Goal: Information Seeking & Learning: Learn about a topic

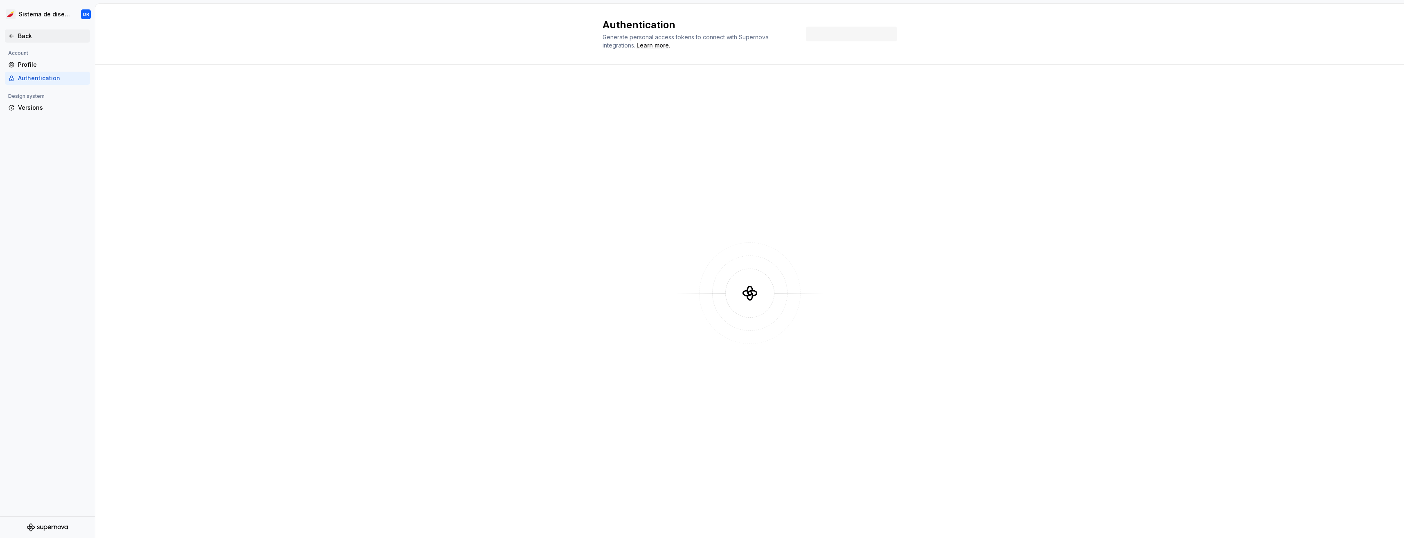
click at [32, 39] on div "Back" at bounding box center [52, 36] width 69 height 8
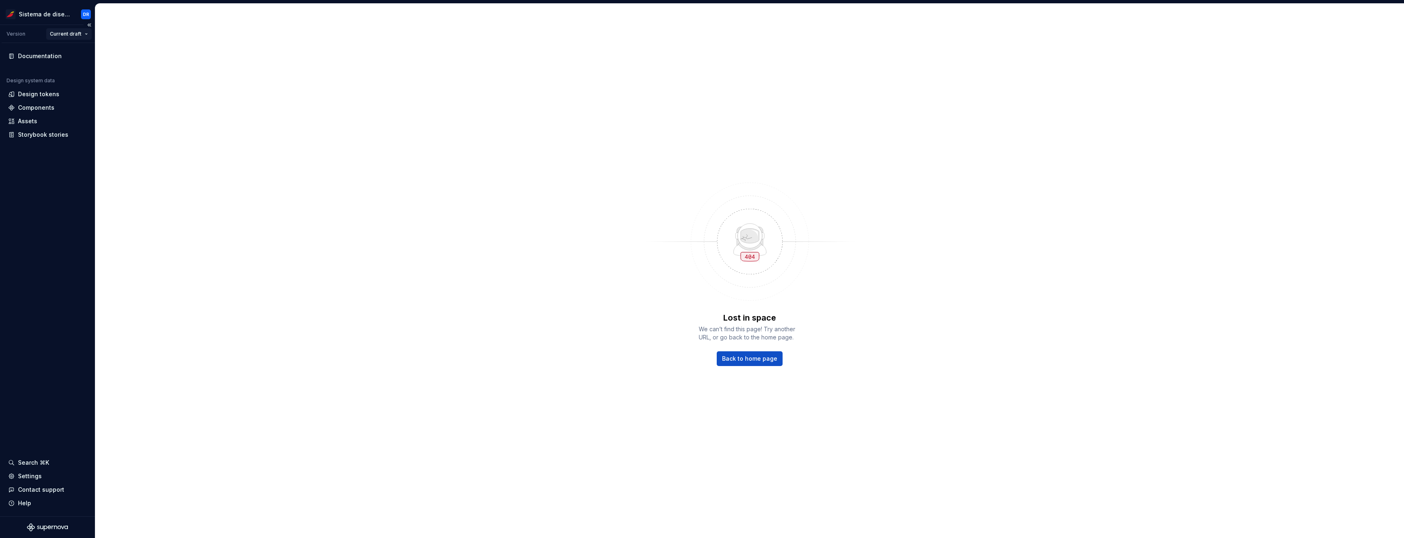
click at [71, 28] on html "Sistema de diseño Iberia DR Version Current draft Documentation Design system d…" at bounding box center [702, 269] width 1404 height 538
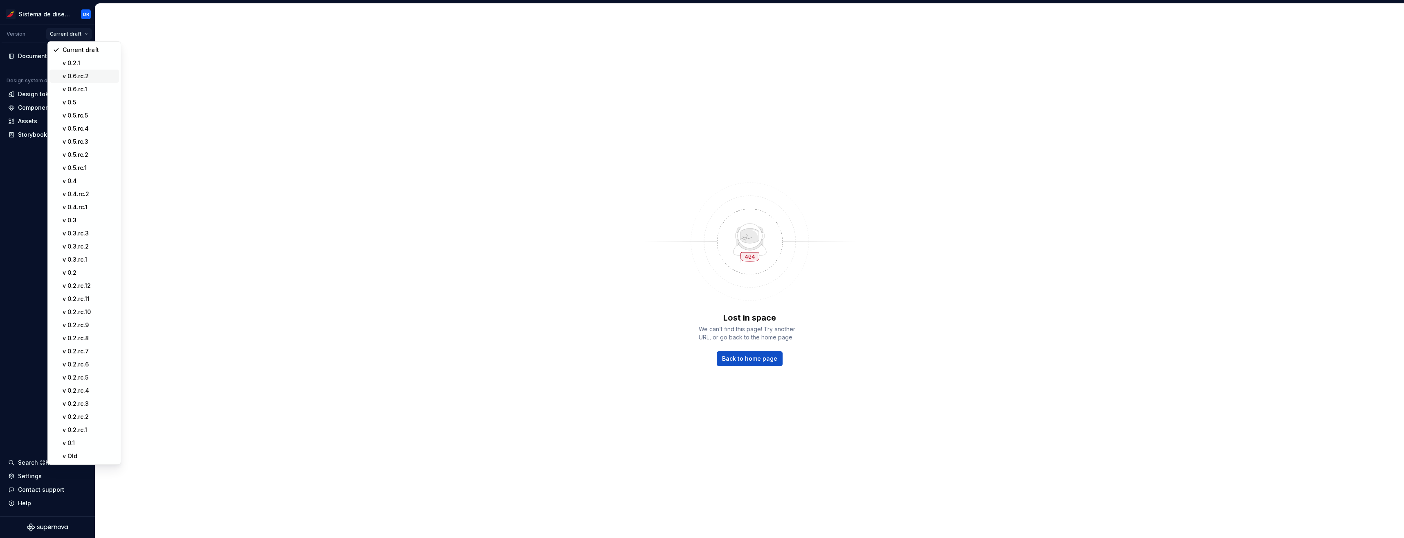
click at [88, 77] on div "v 0.6.rc.2" at bounding box center [89, 76] width 53 height 8
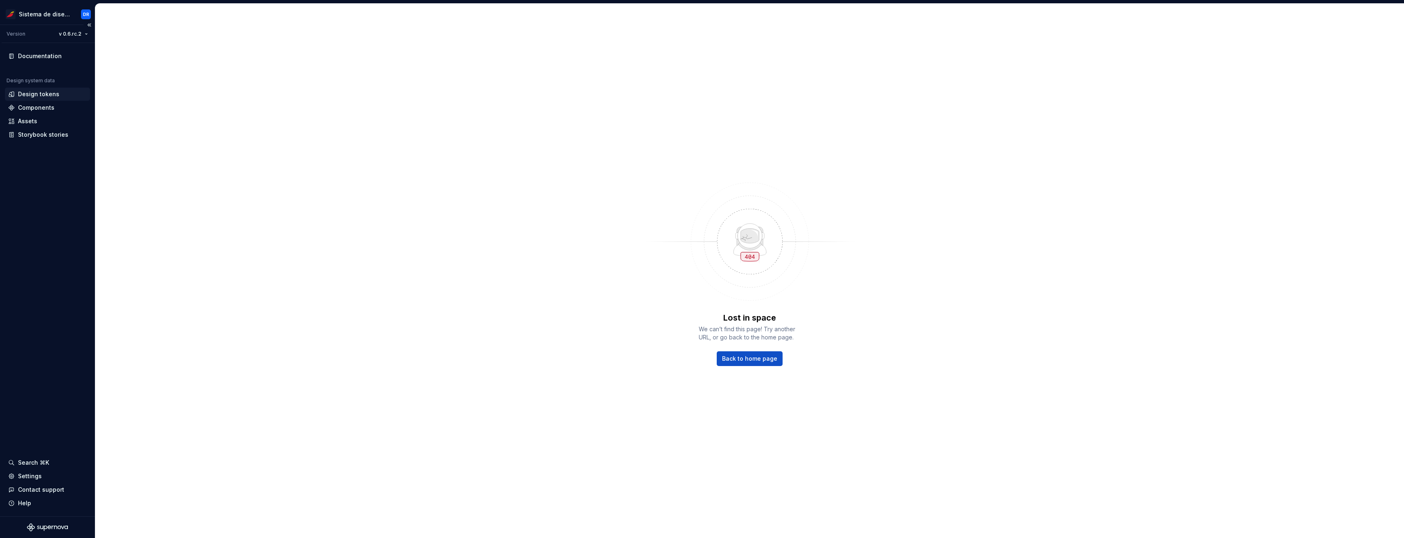
click at [42, 99] on div "Design tokens" at bounding box center [47, 94] width 85 height 13
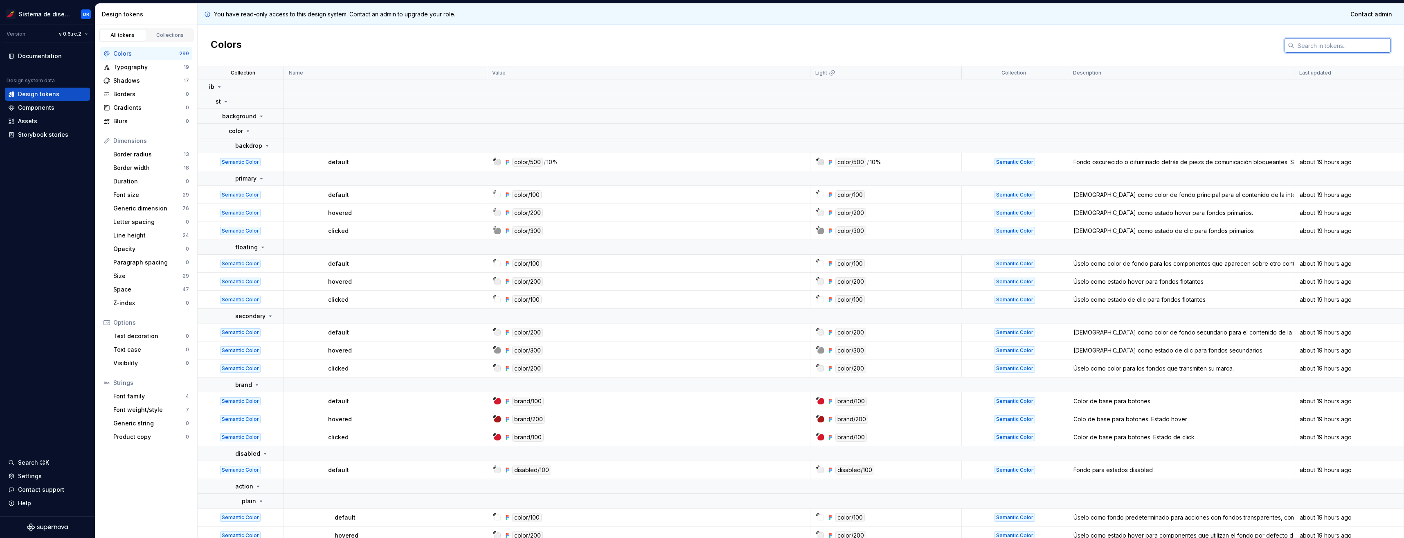
click at [1335, 44] on input "text" at bounding box center [1343, 45] width 97 height 15
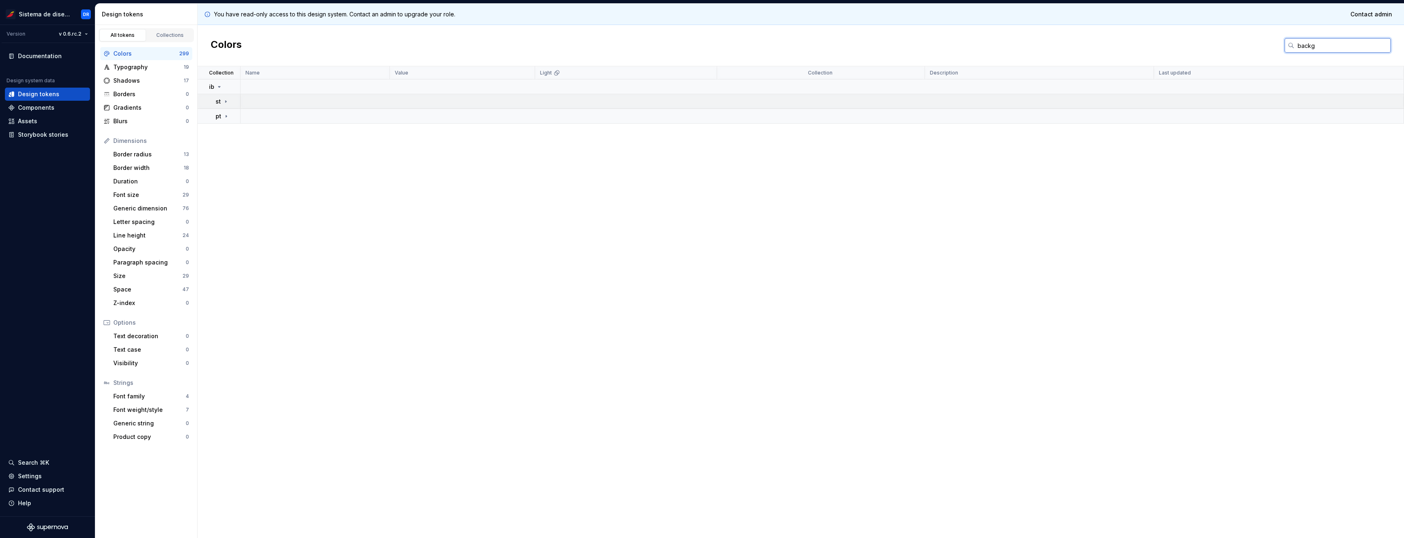
type input "backg"
click at [229, 106] on td "st" at bounding box center [219, 101] width 43 height 15
click at [226, 133] on icon at bounding box center [226, 131] width 7 height 7
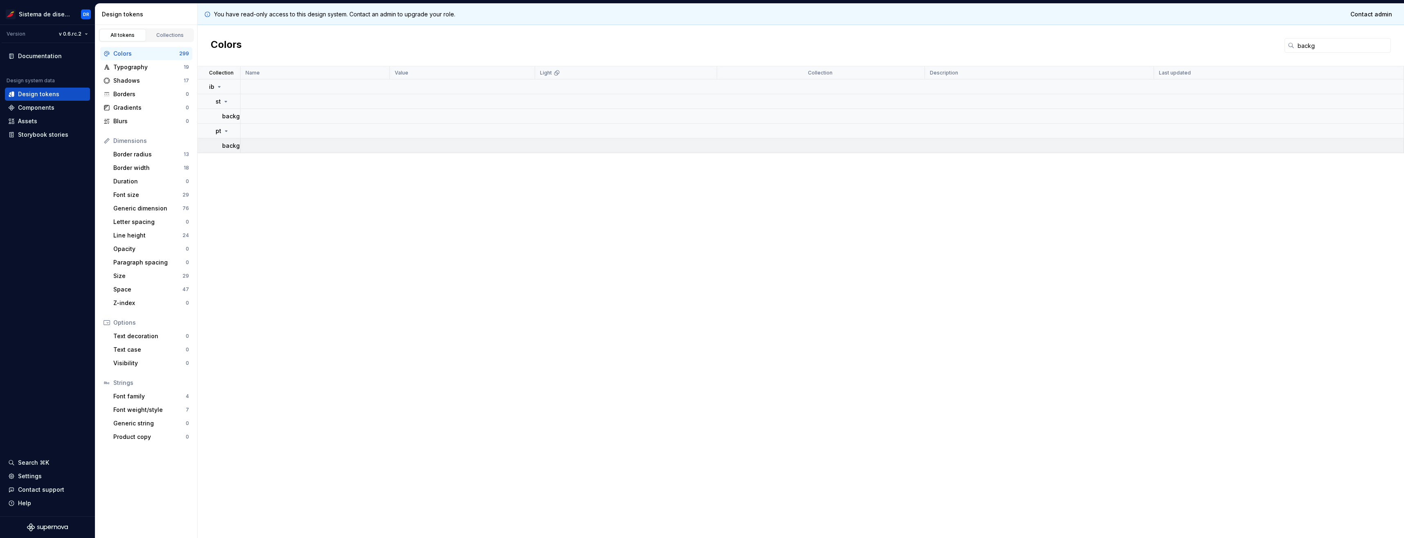
click at [233, 149] on p "background" at bounding box center [239, 146] width 34 height 8
click at [231, 162] on p "color" at bounding box center [236, 160] width 14 height 8
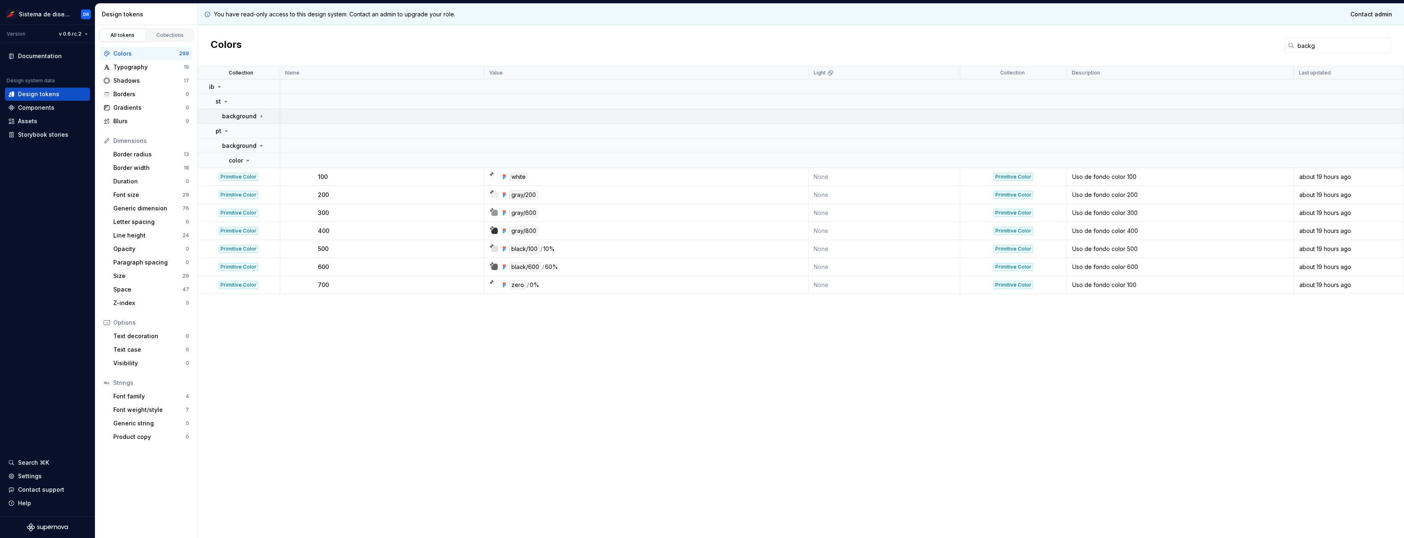
click at [251, 120] on td "background" at bounding box center [239, 116] width 83 height 15
click at [246, 134] on icon at bounding box center [248, 131] width 7 height 7
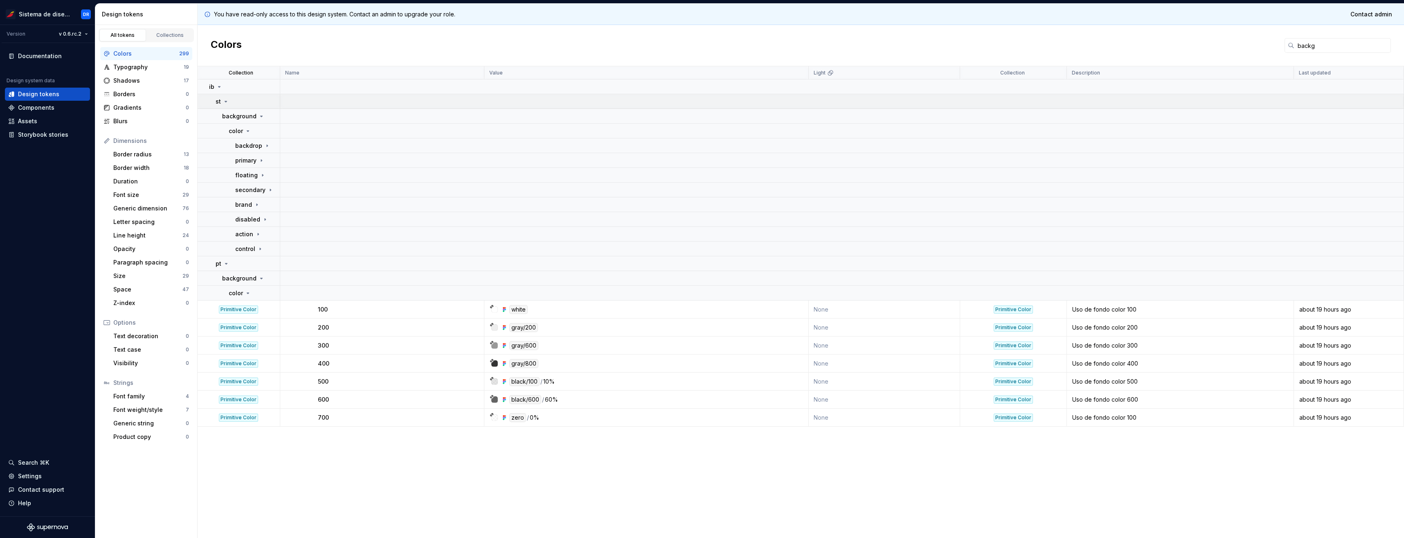
click at [221, 101] on p "st" at bounding box center [218, 101] width 5 height 8
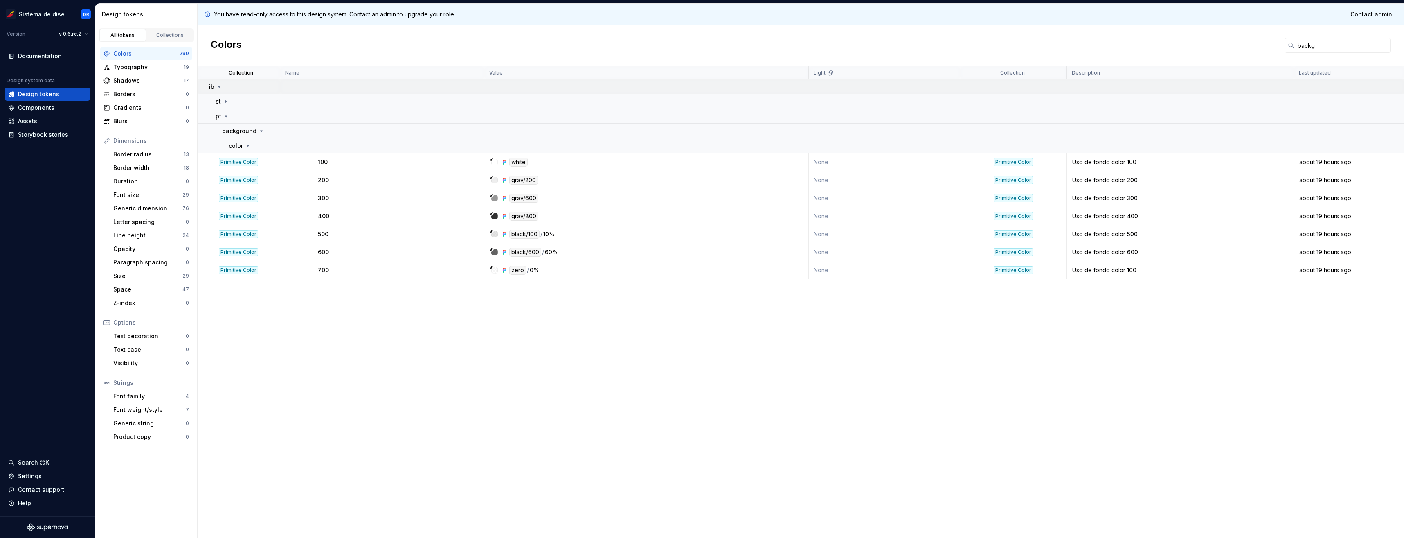
drag, startPoint x: 210, startPoint y: 87, endPoint x: 211, endPoint y: 94, distance: 7.0
click at [210, 87] on p "ib" at bounding box center [211, 87] width 5 height 8
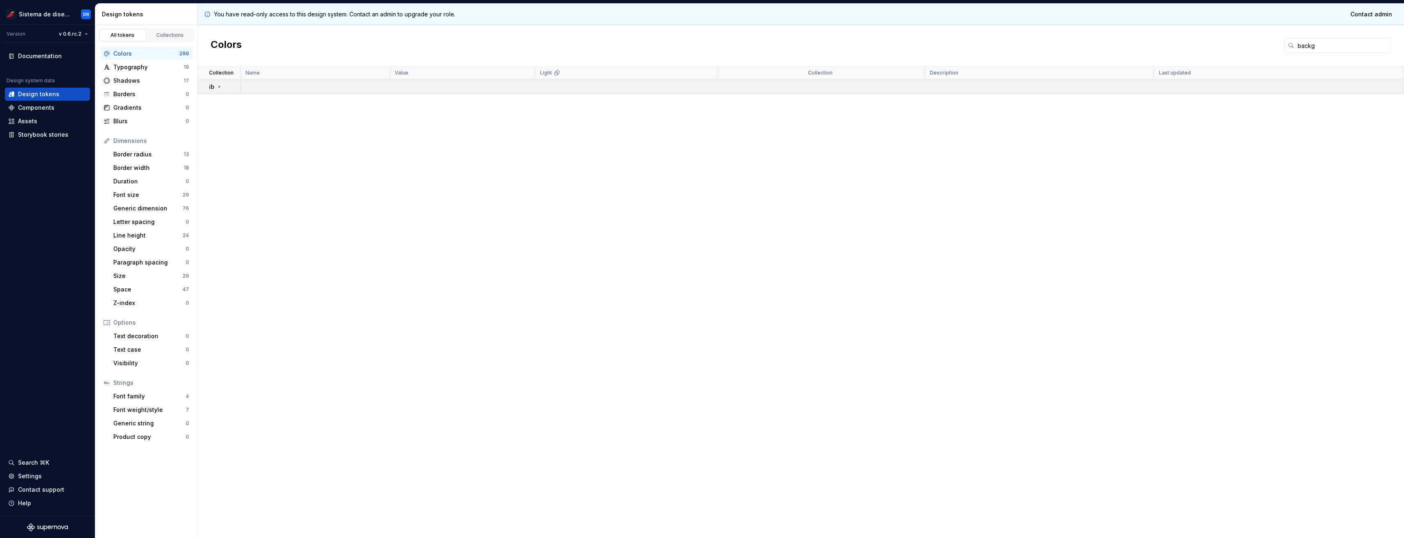
click at [218, 83] on icon at bounding box center [219, 86] width 7 height 7
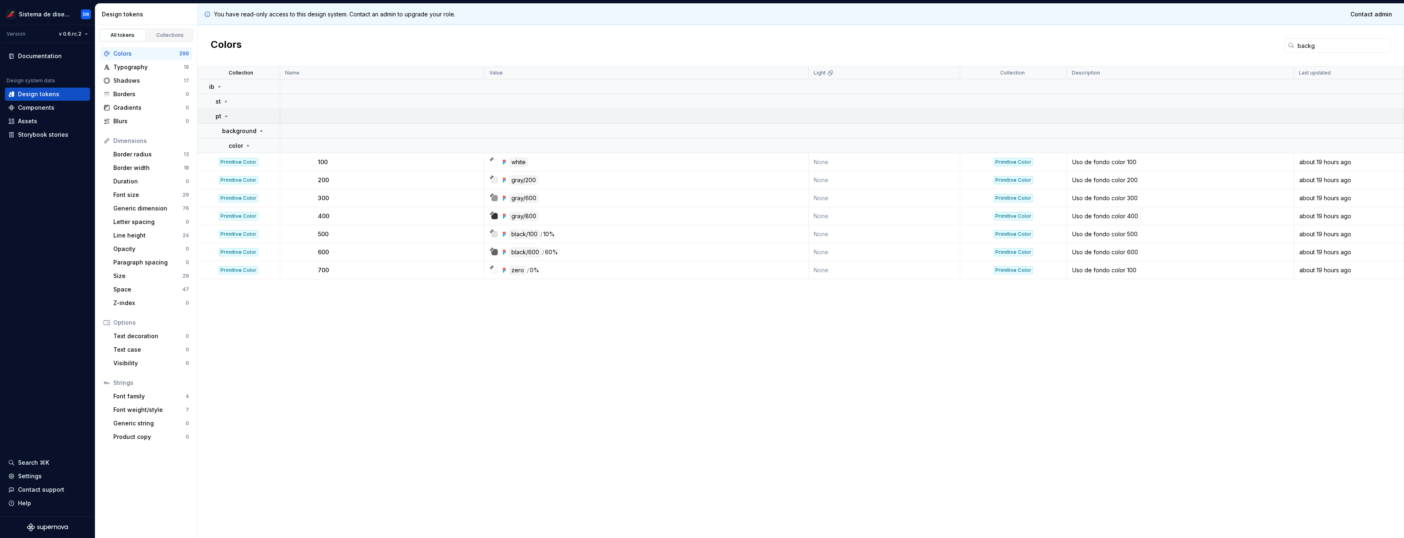
click at [215, 117] on td "pt" at bounding box center [239, 116] width 83 height 15
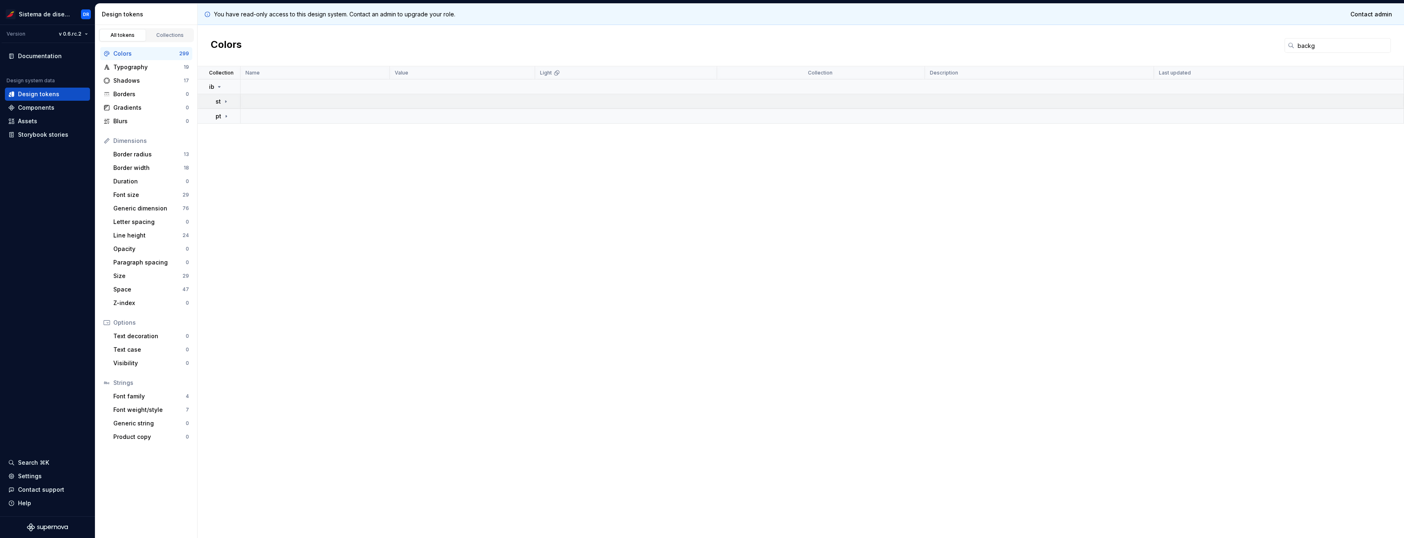
click at [220, 104] on p "st" at bounding box center [218, 101] width 5 height 8
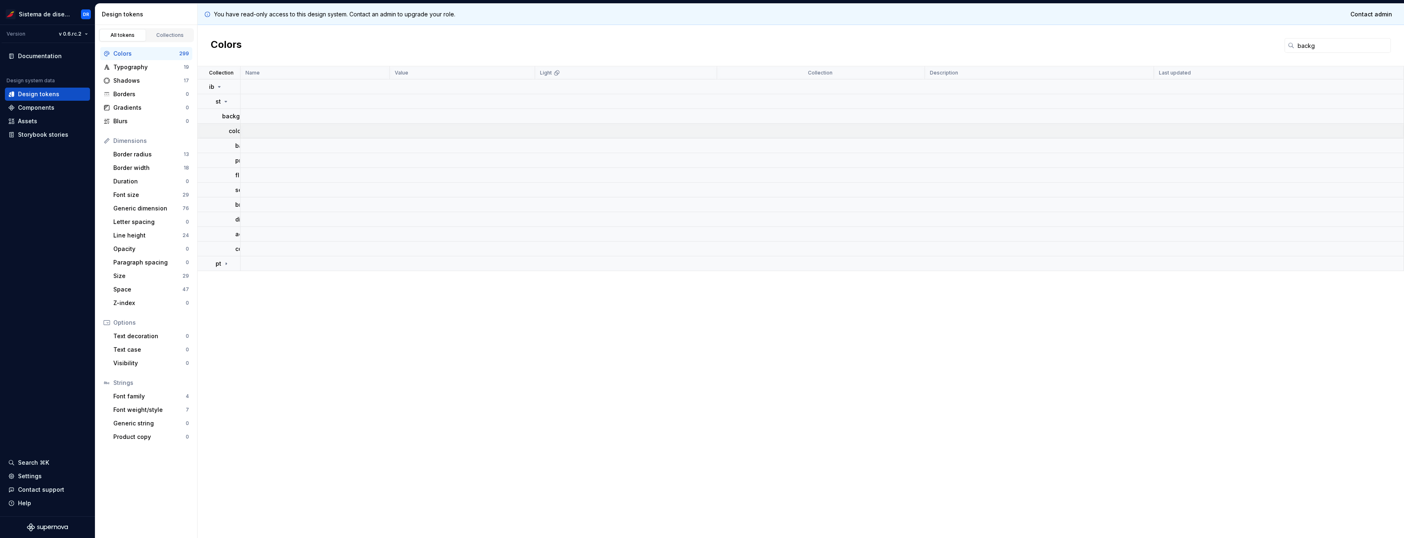
click at [234, 134] on p "color" at bounding box center [236, 131] width 14 height 8
click at [222, 148] on div "pt" at bounding box center [223, 146] width 14 height 8
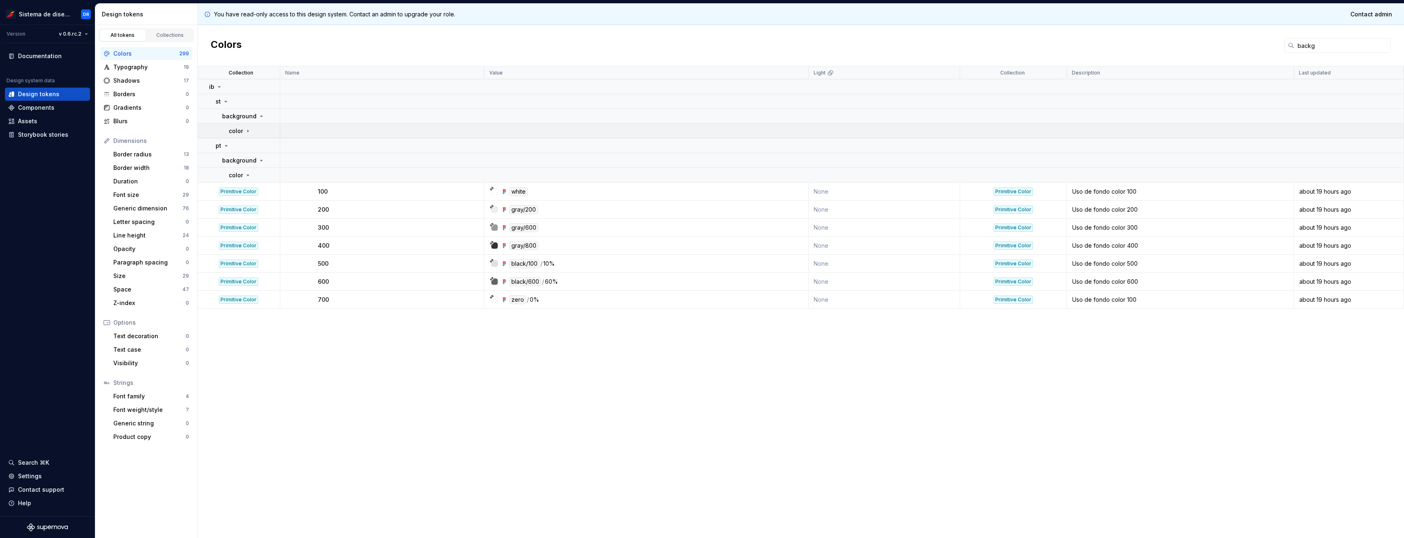
click at [248, 133] on icon at bounding box center [248, 131] width 7 height 7
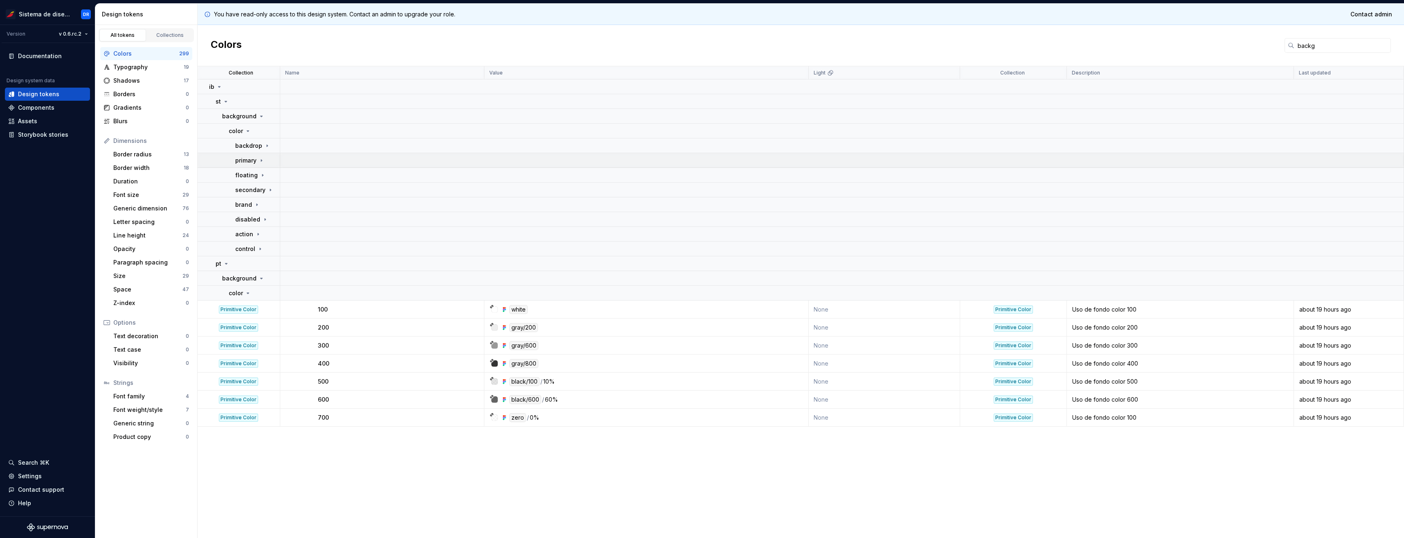
click at [255, 160] on p "primary" at bounding box center [245, 160] width 21 height 8
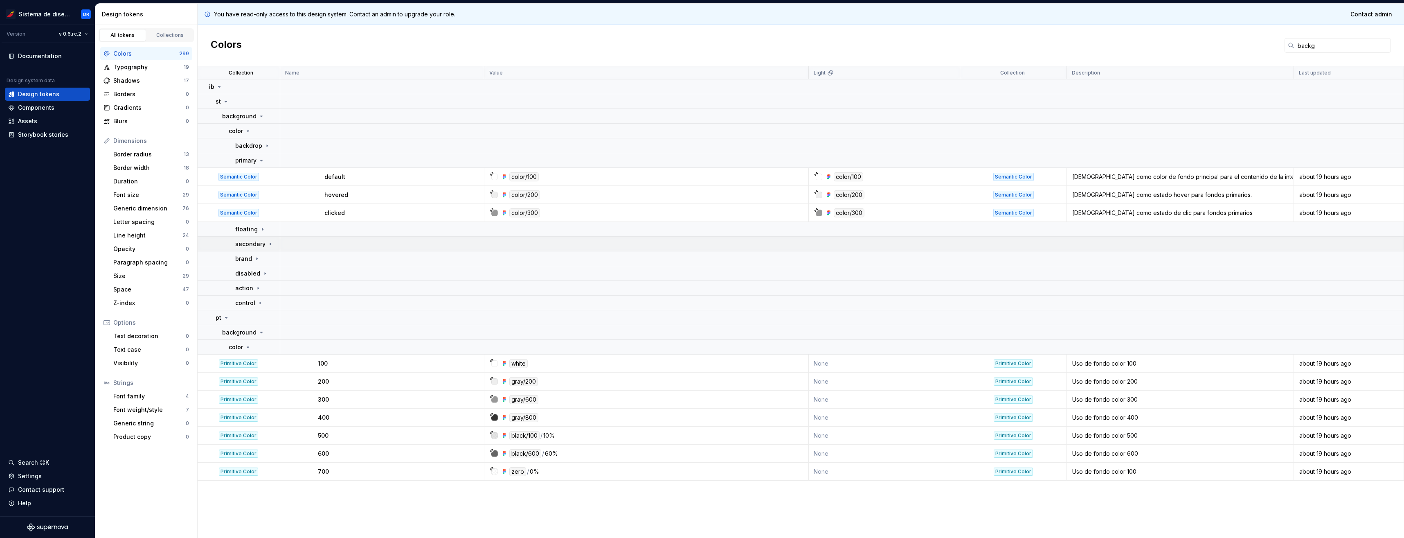
click at [267, 245] on icon at bounding box center [270, 244] width 7 height 7
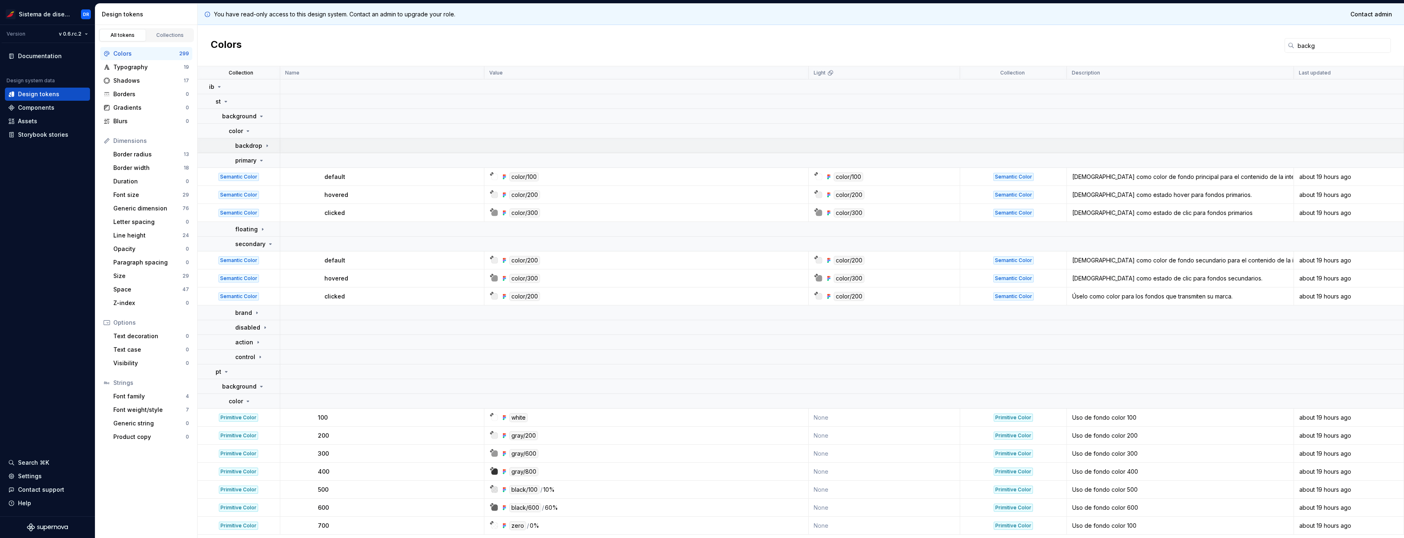
click at [264, 147] on icon at bounding box center [267, 145] width 7 height 7
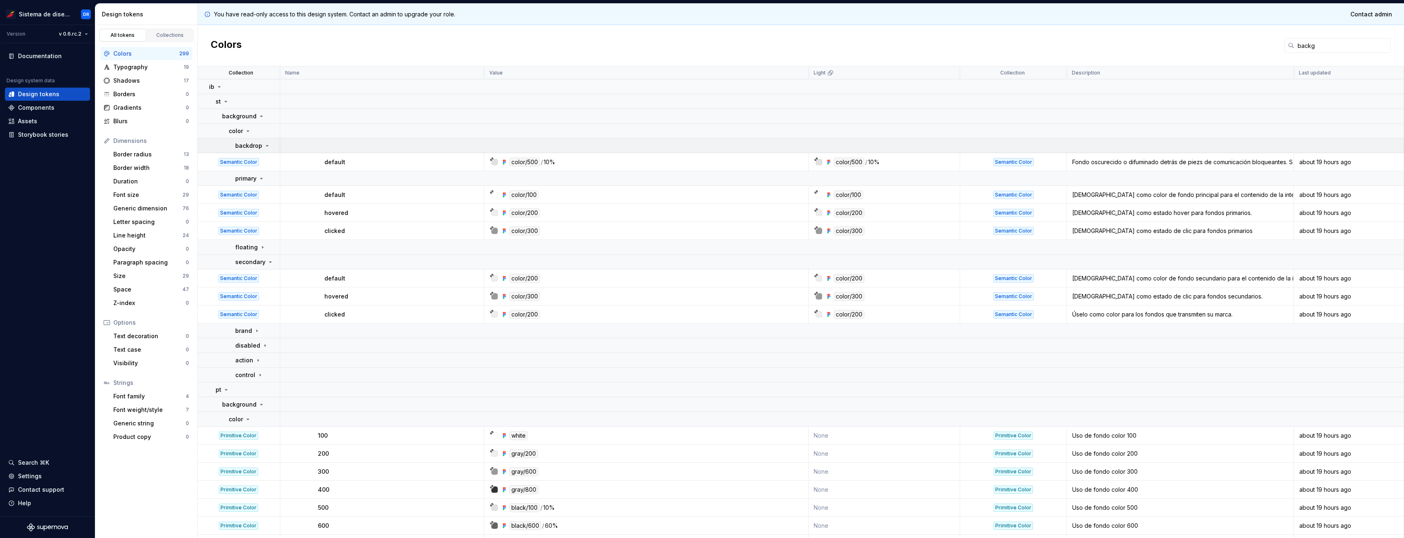
click at [264, 147] on icon at bounding box center [267, 145] width 7 height 7
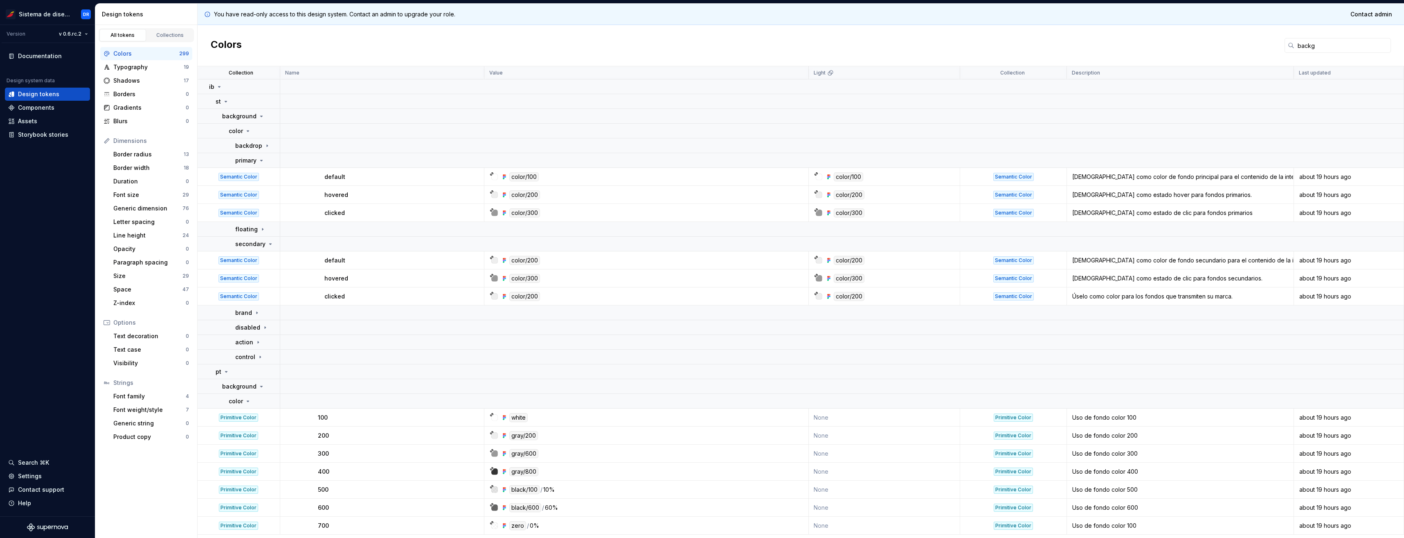
click at [1267, 178] on div "[DEMOGRAPHIC_DATA] como color de fondo principal para el contenido de la interf…" at bounding box center [1181, 177] width 226 height 8
click at [1290, 179] on div "[DEMOGRAPHIC_DATA] como color de fondo principal para el contenido de la interf…" at bounding box center [1181, 177] width 226 height 8
drag, startPoint x: 1278, startPoint y: 179, endPoint x: 1273, endPoint y: 207, distance: 28.8
click at [1278, 179] on div "[DEMOGRAPHIC_DATA] como color de fondo principal para el contenido de la interf…" at bounding box center [1181, 177] width 226 height 8
click at [242, 310] on p "brand" at bounding box center [243, 313] width 17 height 8
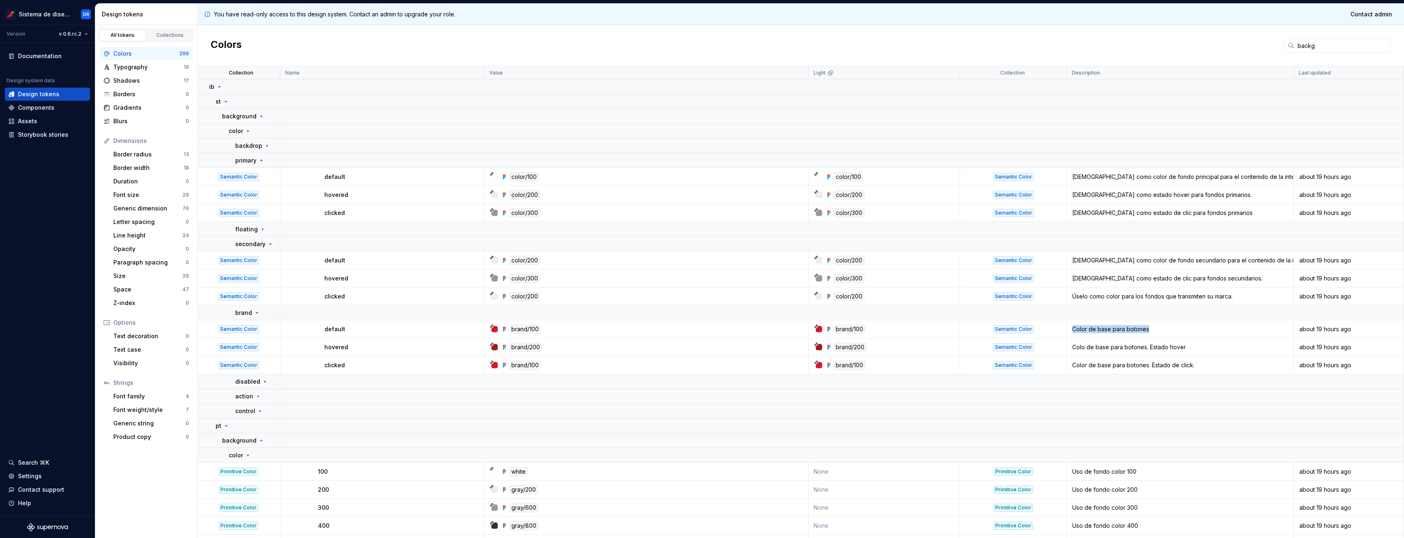
drag, startPoint x: 1071, startPoint y: 329, endPoint x: 1153, endPoint y: 335, distance: 82.5
click at [1153, 335] on td "Color de base para botones" at bounding box center [1180, 329] width 227 height 18
click at [253, 393] on div "action" at bounding box center [248, 396] width 26 height 8
click at [256, 415] on td "plain" at bounding box center [241, 410] width 86 height 15
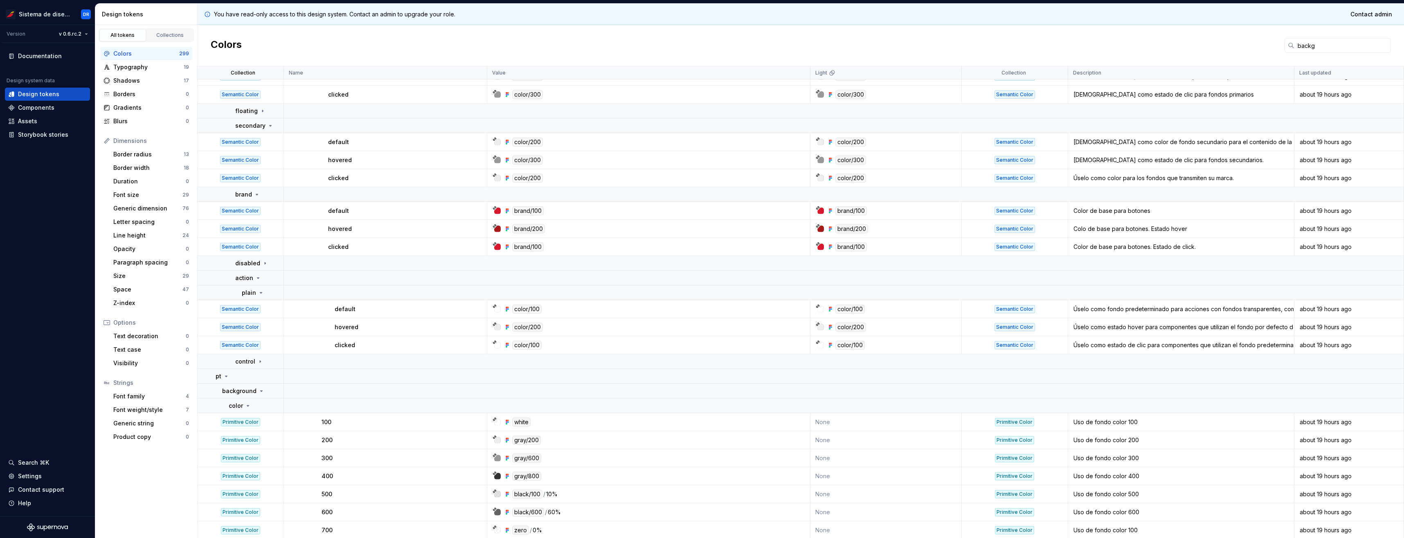
scroll to position [119, 0]
click at [248, 362] on p "control" at bounding box center [245, 360] width 20 height 8
click at [1116, 310] on div "Úselo como fondo predeterminado para acciones con fondos transparentes, como el…" at bounding box center [1181, 308] width 225 height 8
drag, startPoint x: 1116, startPoint y: 310, endPoint x: 1241, endPoint y: 307, distance: 124.4
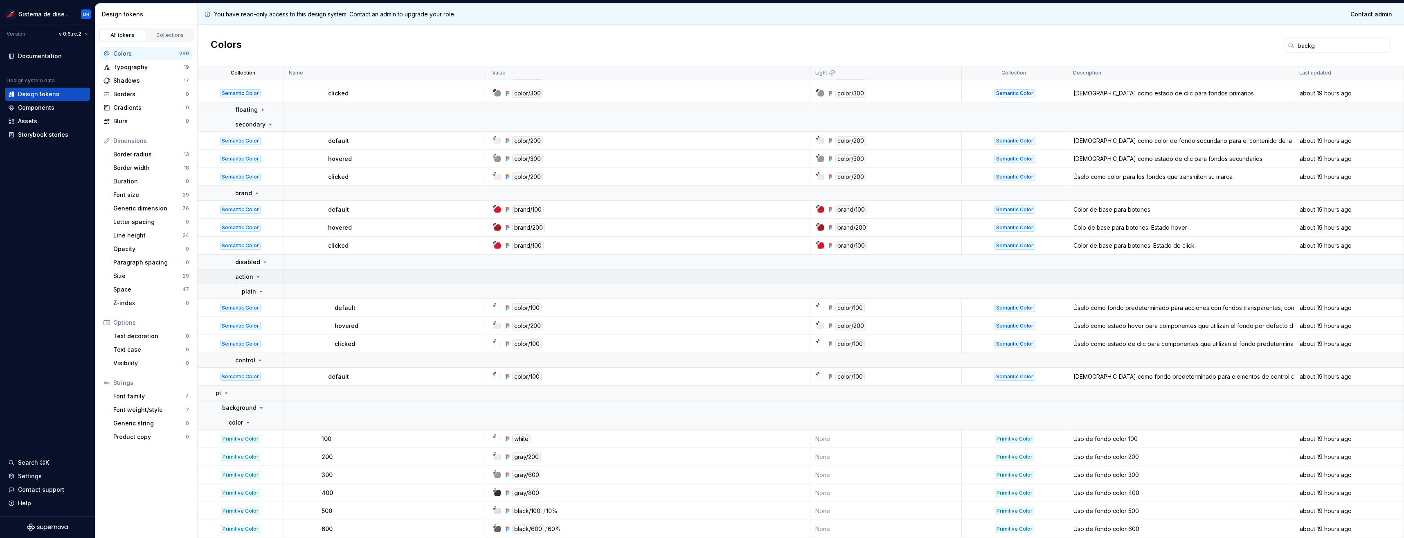
click at [1237, 290] on td at bounding box center [844, 291] width 1121 height 15
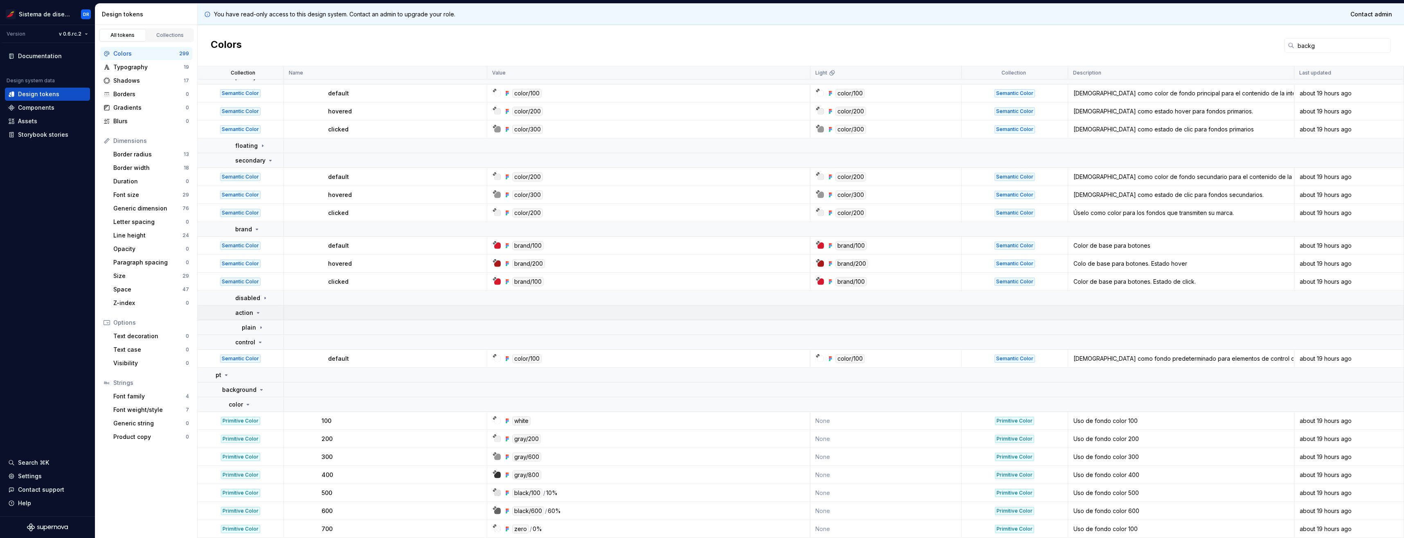
click at [252, 315] on div "action" at bounding box center [248, 313] width 26 height 8
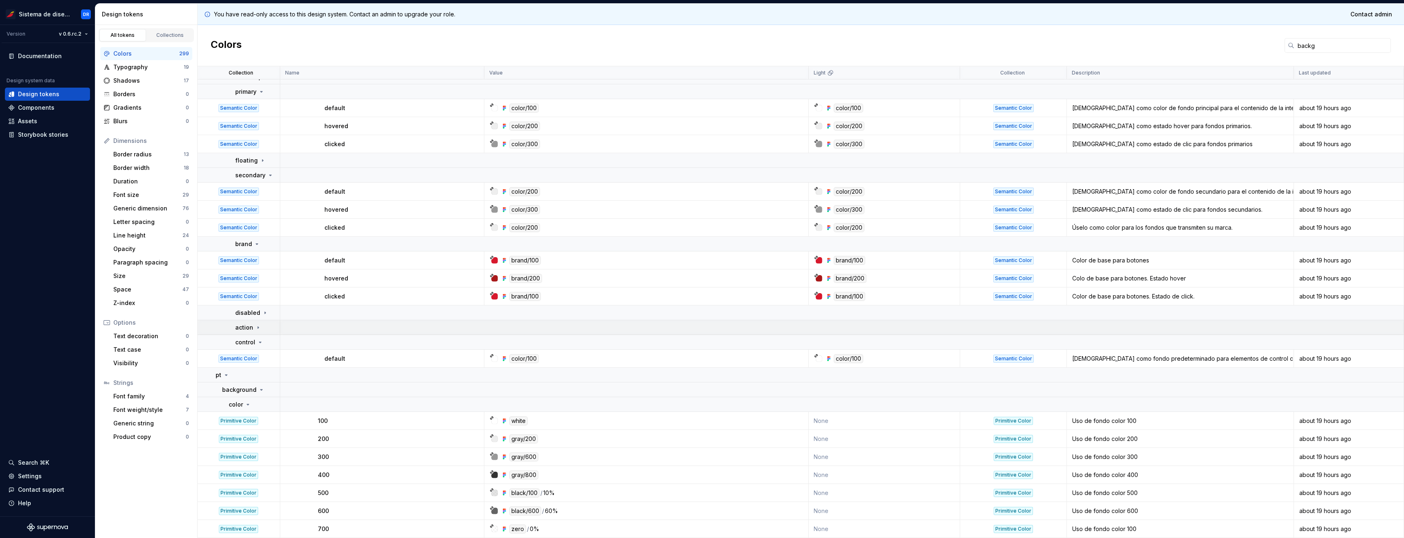
click at [247, 329] on p "action" at bounding box center [244, 327] width 18 height 8
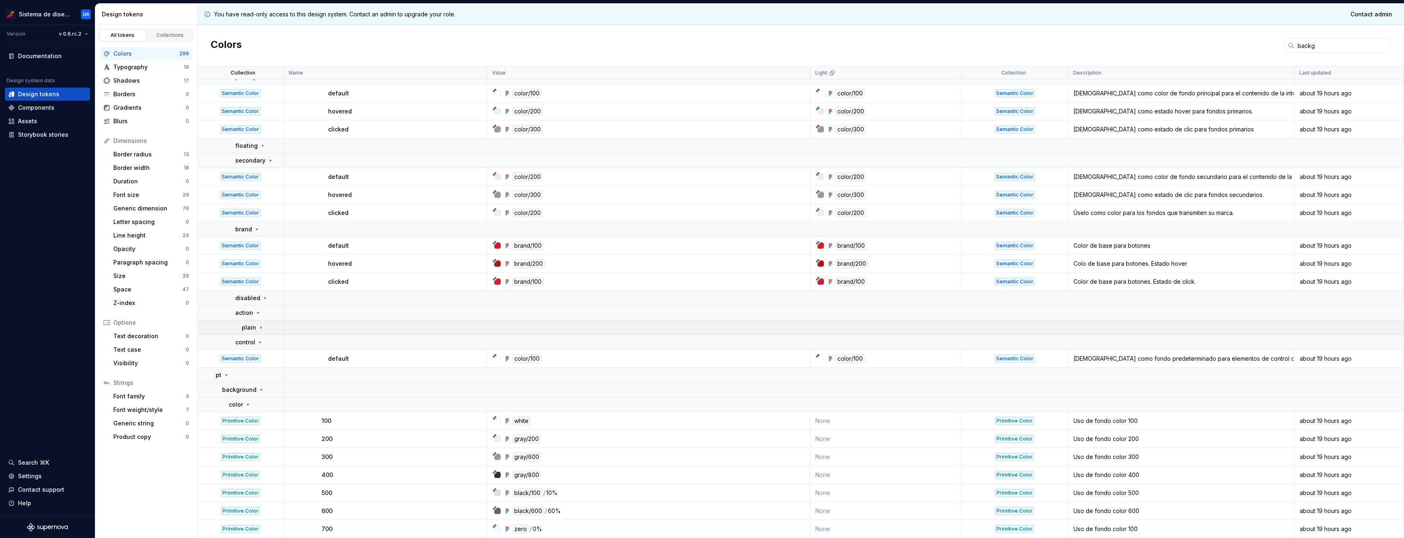
click at [254, 324] on p "plain" at bounding box center [249, 327] width 14 height 8
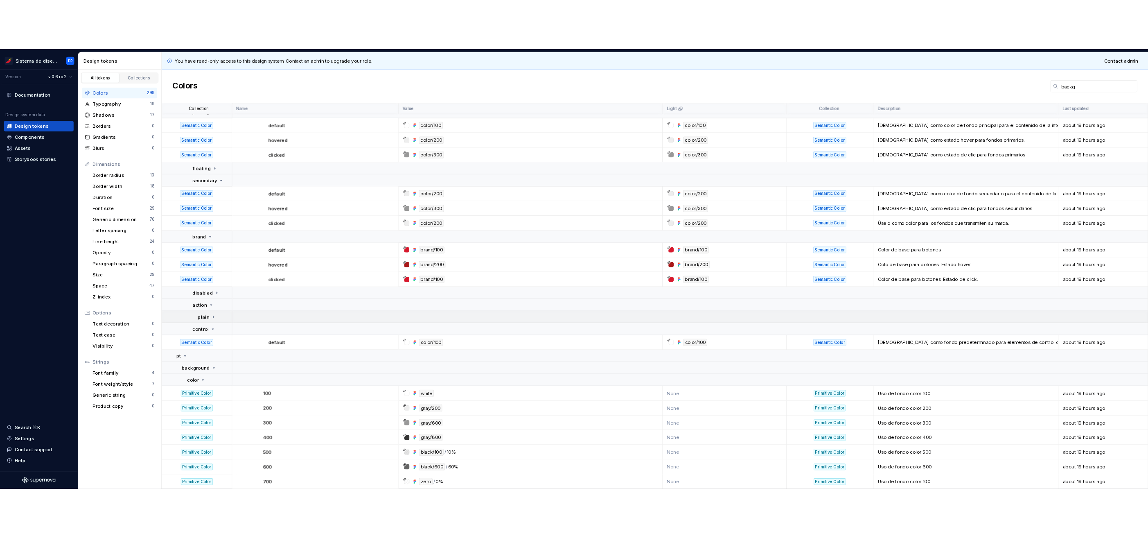
scroll to position [119, 0]
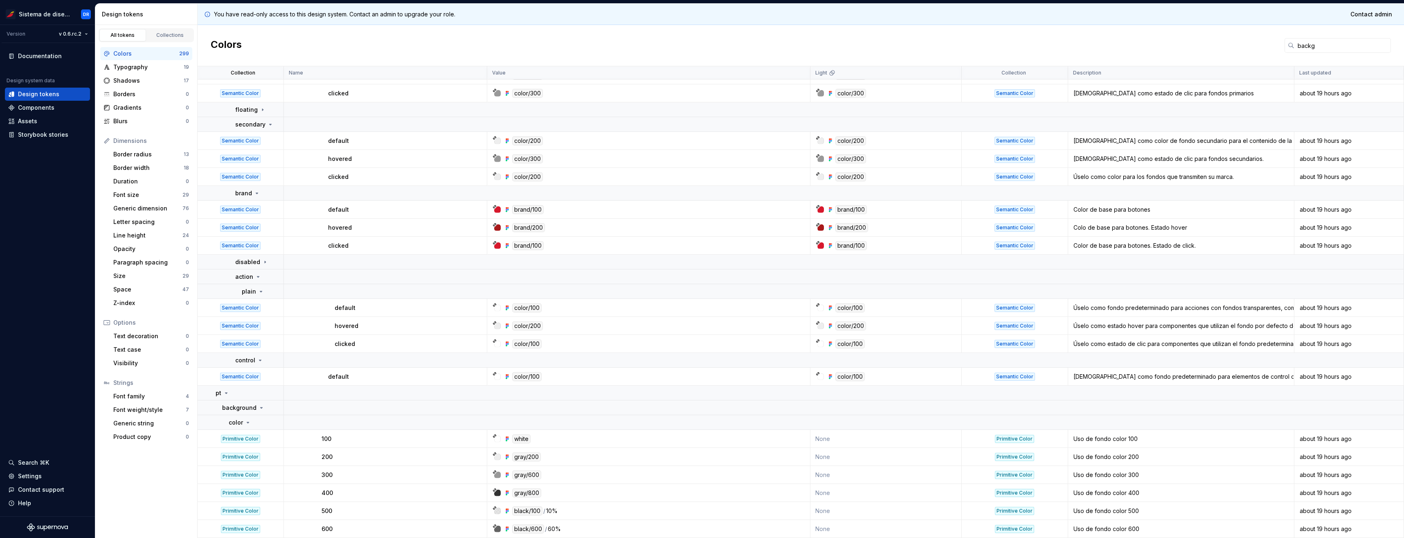
click at [1240, 308] on div "Úselo como fondo predeterminado para acciones con fondos transparentes, como el…" at bounding box center [1181, 308] width 225 height 8
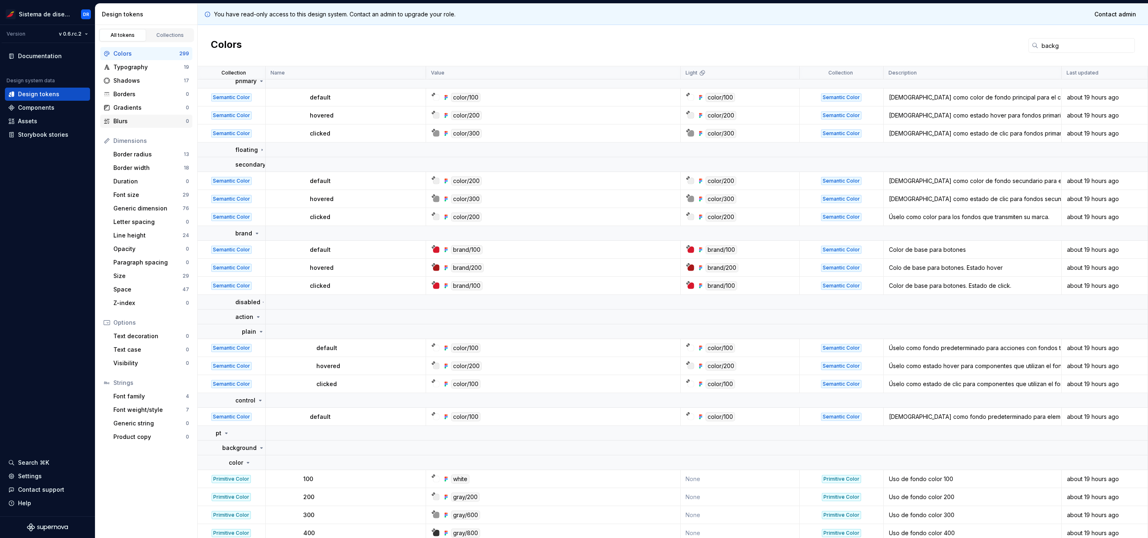
scroll to position [15, 0]
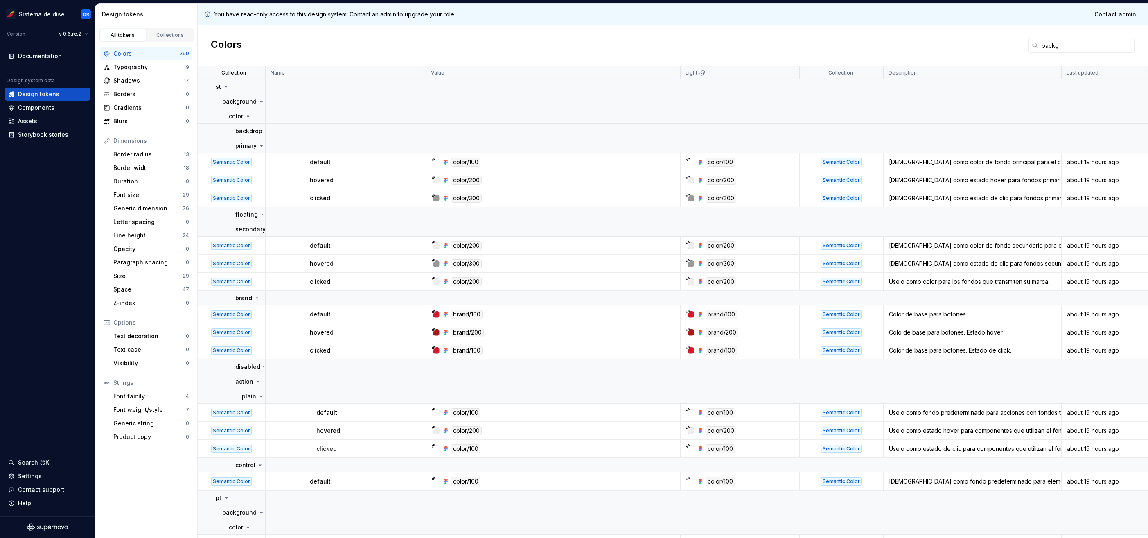
click at [155, 54] on div "Colors" at bounding box center [146, 54] width 66 height 8
drag, startPoint x: 1068, startPoint y: 49, endPoint x: 1014, endPoint y: 49, distance: 53.6
click at [1014, 49] on div "Colors backg" at bounding box center [673, 45] width 950 height 41
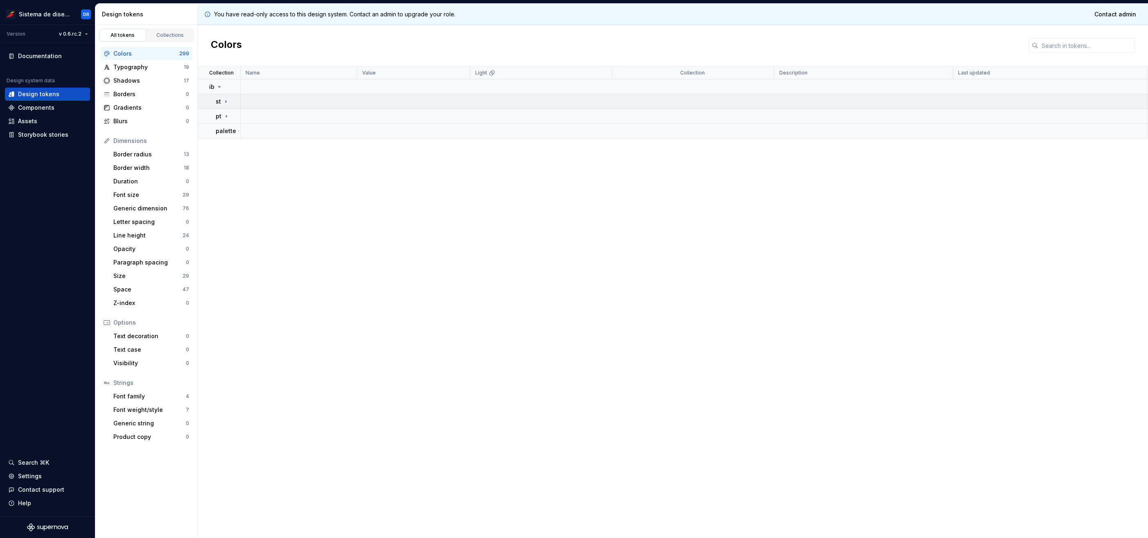
click at [225, 101] on icon at bounding box center [226, 101] width 7 height 7
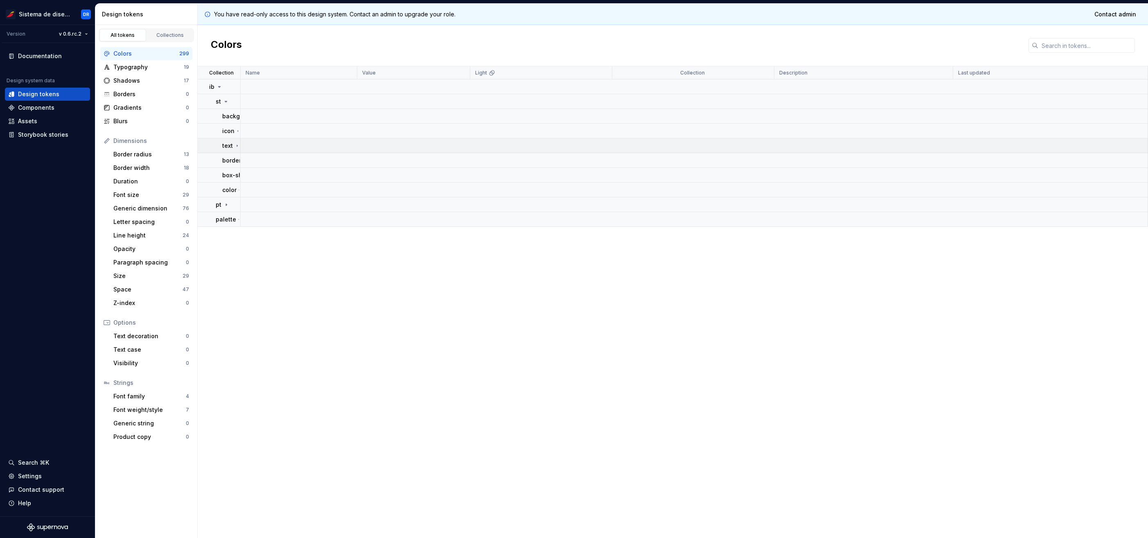
click at [234, 146] on icon at bounding box center [236, 145] width 5 height 7
click at [234, 166] on td "color" at bounding box center [219, 160] width 43 height 15
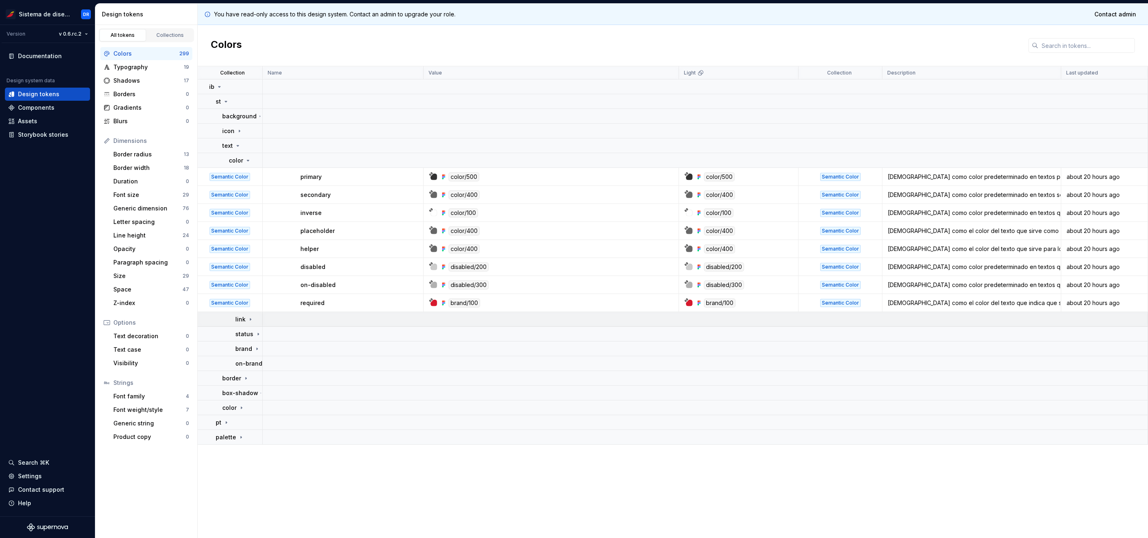
click at [246, 321] on div "link" at bounding box center [244, 319] width 18 height 8
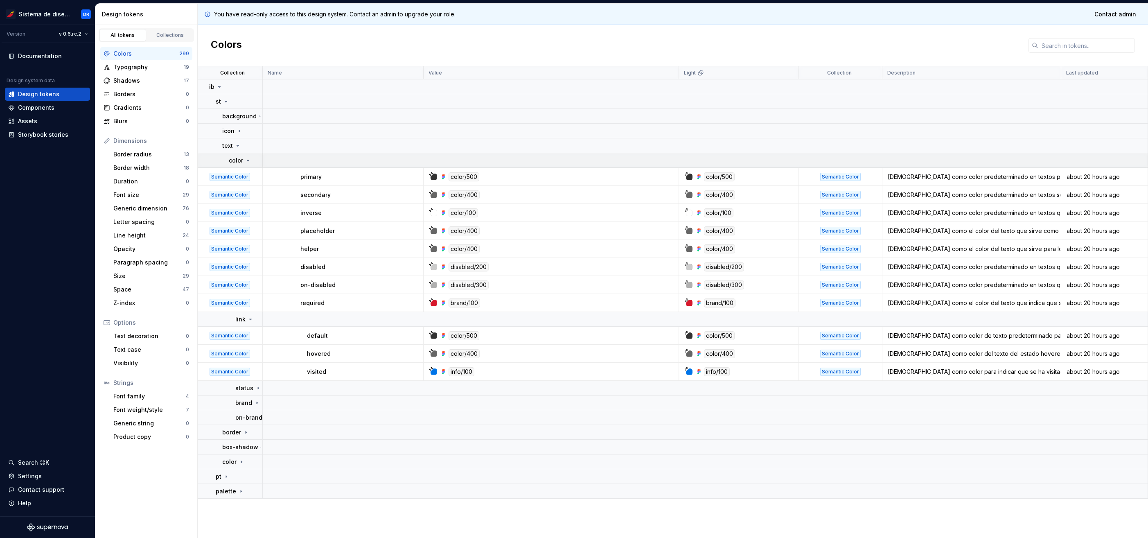
click at [246, 164] on div "color" at bounding box center [240, 160] width 23 height 8
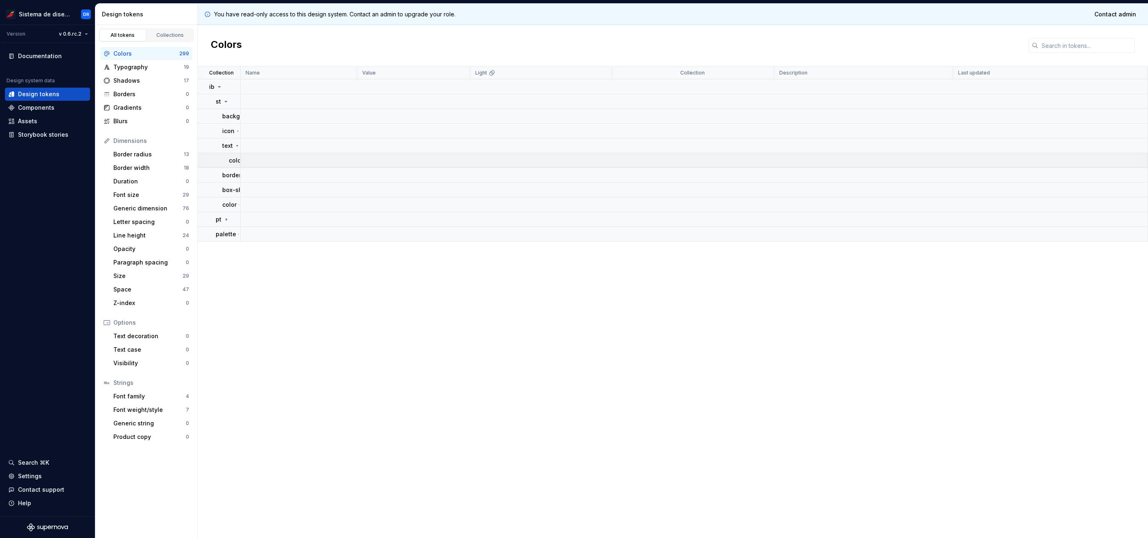
click at [236, 164] on p "color" at bounding box center [236, 160] width 14 height 8
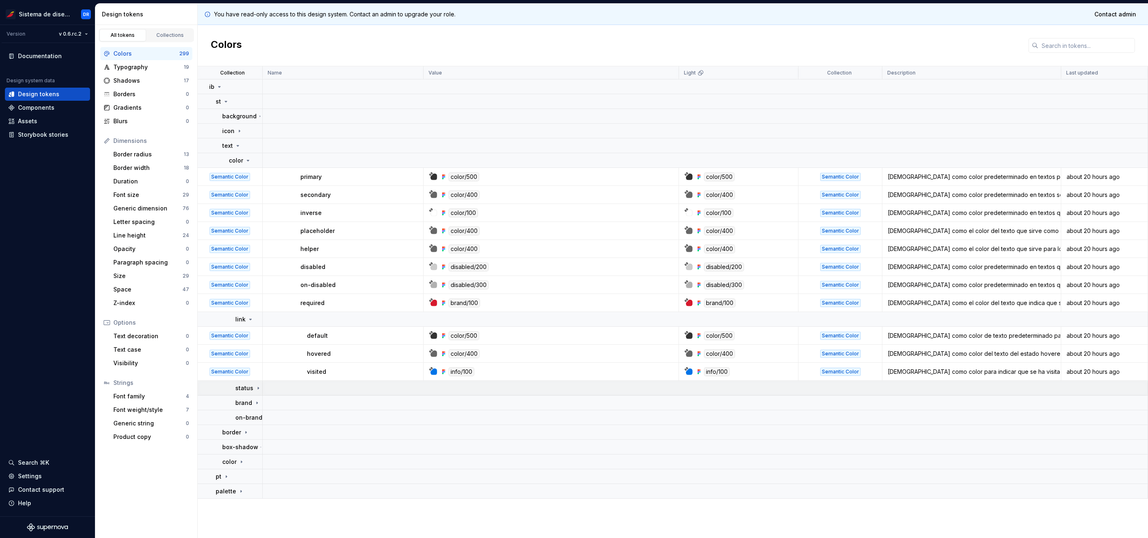
drag, startPoint x: 252, startPoint y: 388, endPoint x: 252, endPoint y: 393, distance: 5.3
click at [252, 388] on p "status" at bounding box center [244, 388] width 18 height 8
click at [252, 387] on p "status" at bounding box center [244, 388] width 18 height 8
click at [254, 402] on icon at bounding box center [257, 402] width 7 height 7
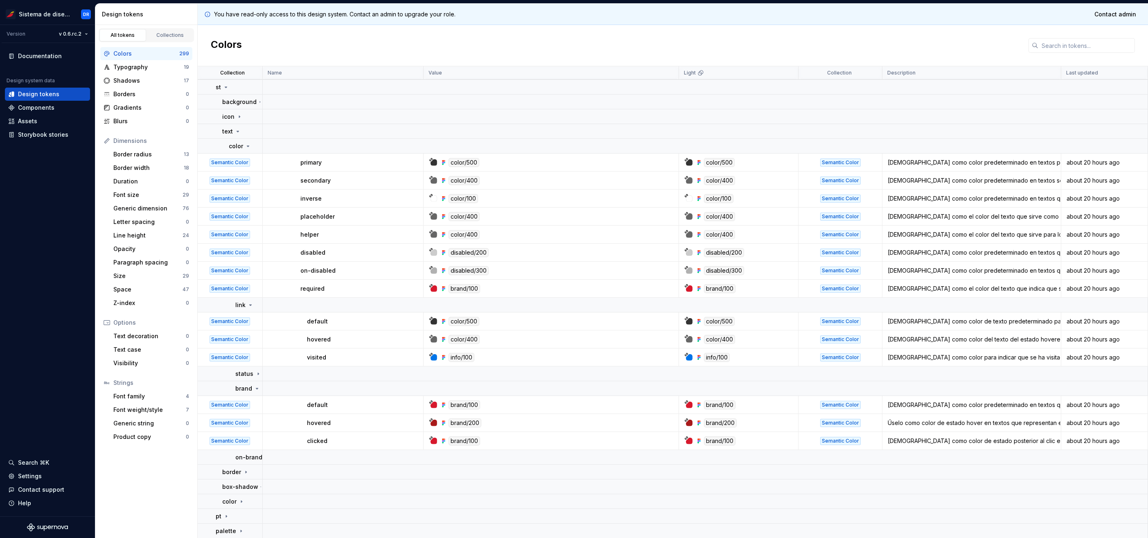
scroll to position [15, 0]
drag, startPoint x: 327, startPoint y: 423, endPoint x: 302, endPoint y: 425, distance: 25.8
click at [302, 425] on td "hovered" at bounding box center [343, 422] width 161 height 18
drag, startPoint x: 302, startPoint y: 425, endPoint x: 302, endPoint y: 403, distance: 21.3
click at [302, 403] on td "default" at bounding box center [343, 404] width 161 height 18
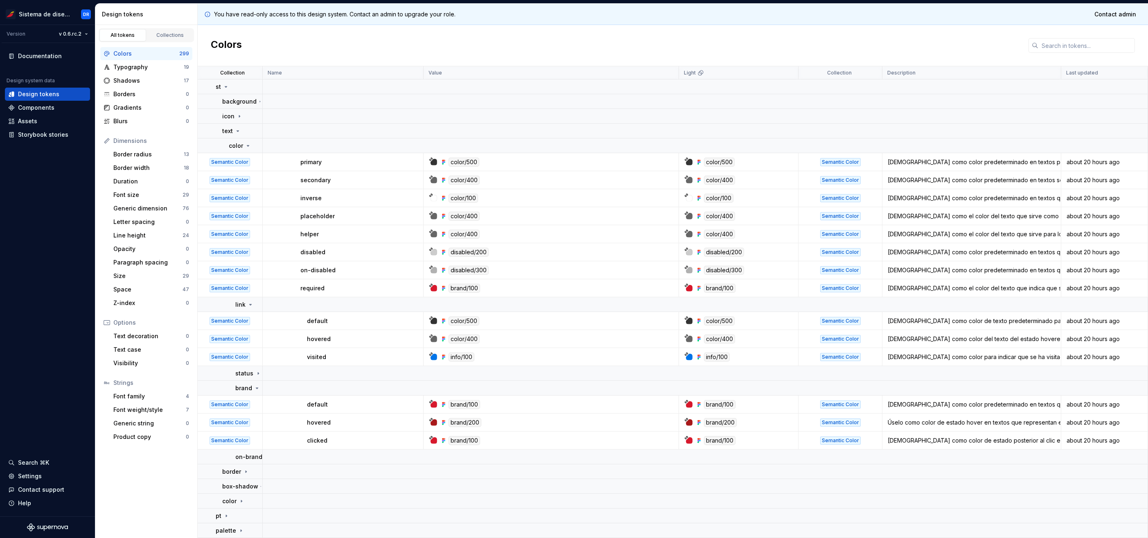
click at [314, 440] on p "clicked" at bounding box center [317, 440] width 20 height 8
click at [320, 421] on p "hovered" at bounding box center [319, 422] width 24 height 8
drag, startPoint x: 320, startPoint y: 421, endPoint x: 364, endPoint y: 424, distance: 44.3
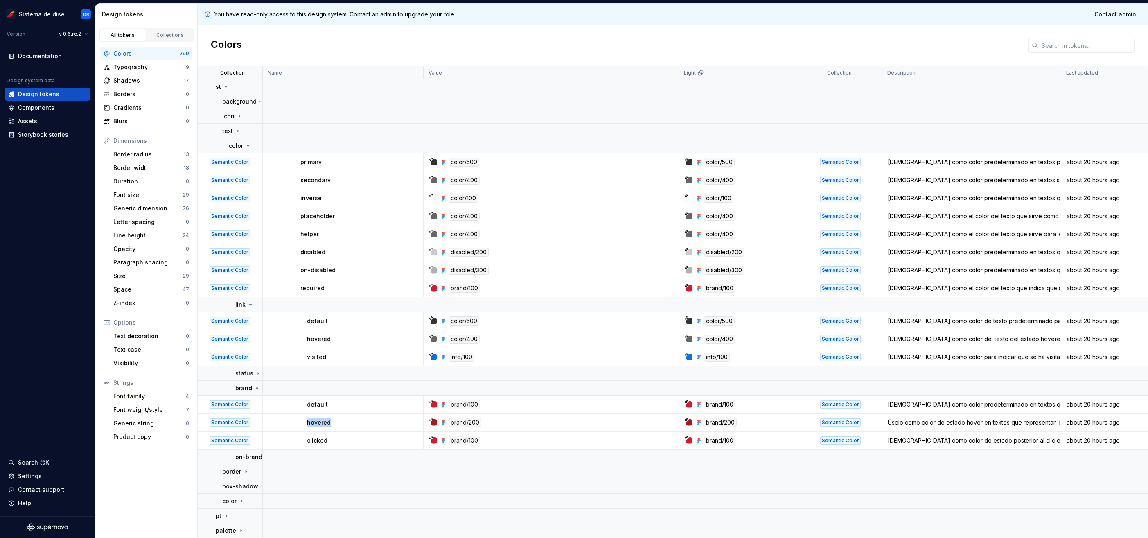
click at [364, 424] on div "hovered" at bounding box center [365, 422] width 116 height 8
drag, startPoint x: 304, startPoint y: 318, endPoint x: 329, endPoint y: 318, distance: 25.0
click at [329, 318] on td "default" at bounding box center [343, 321] width 161 height 18
